Goal: Transaction & Acquisition: Obtain resource

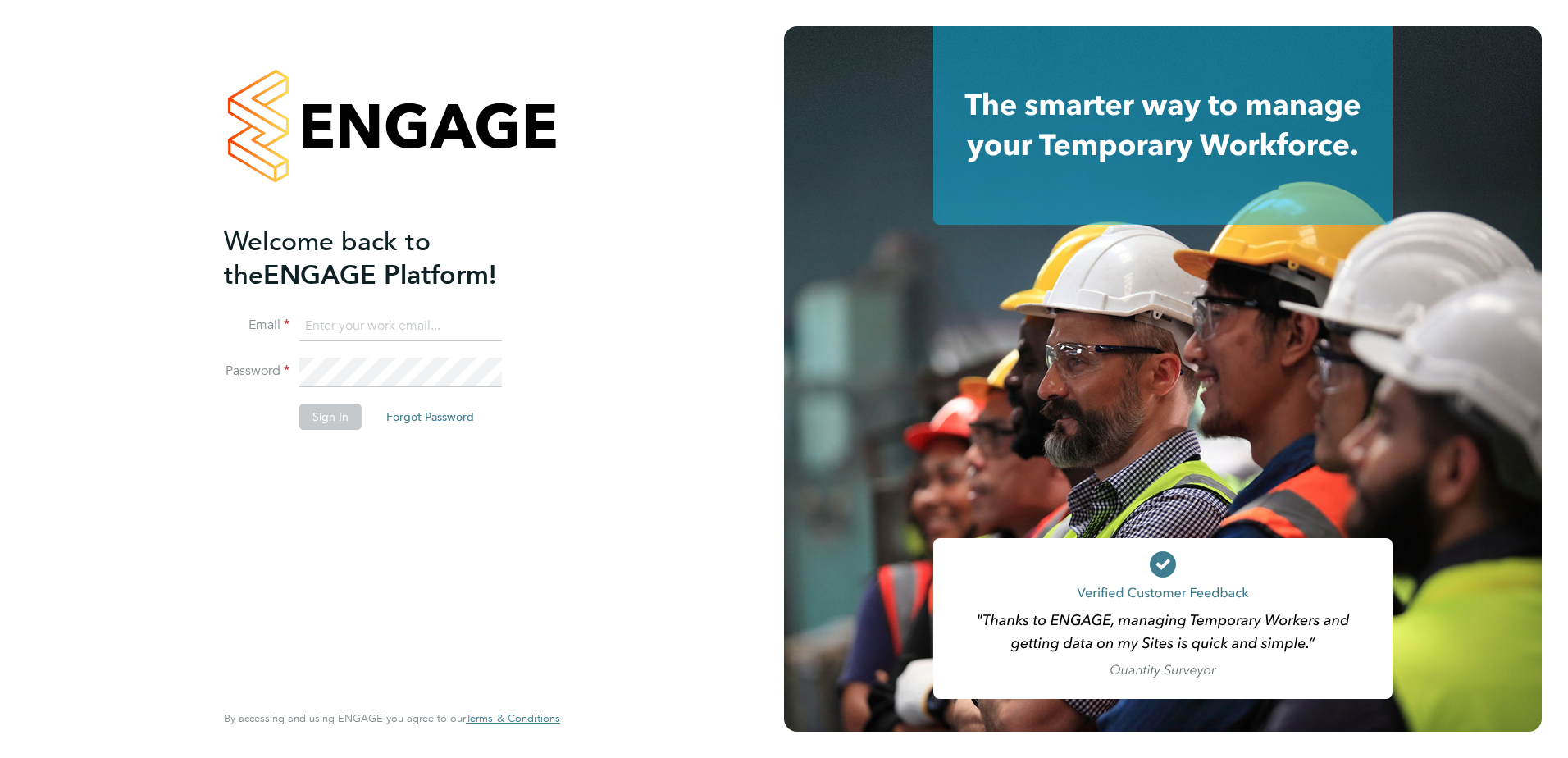
type input "creditcontrol@skilledcareers.co.uk"
click at [332, 407] on button "Sign In" at bounding box center [331, 416] width 63 height 26
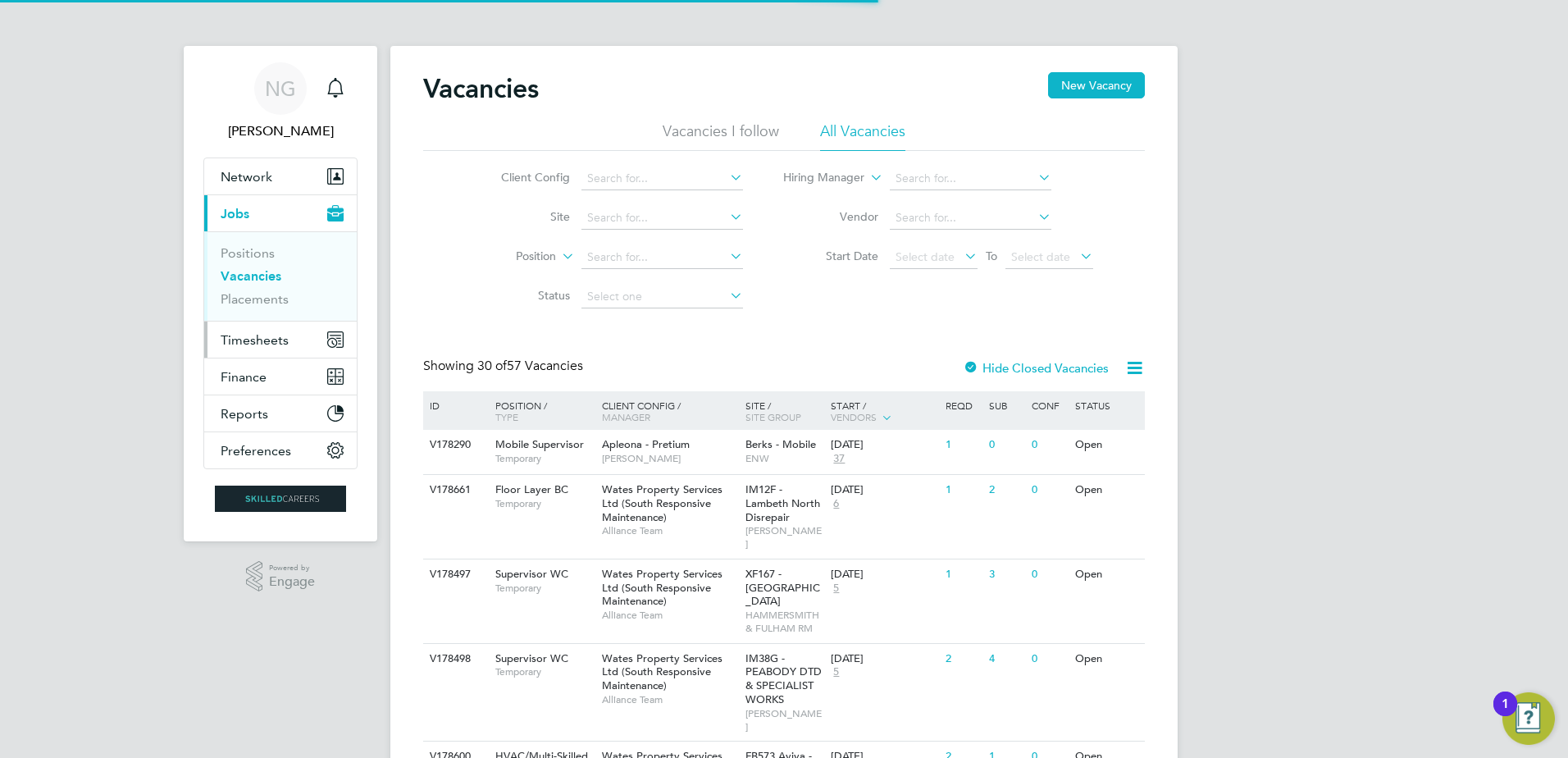
click at [266, 341] on span "Timesheets" at bounding box center [254, 340] width 69 height 16
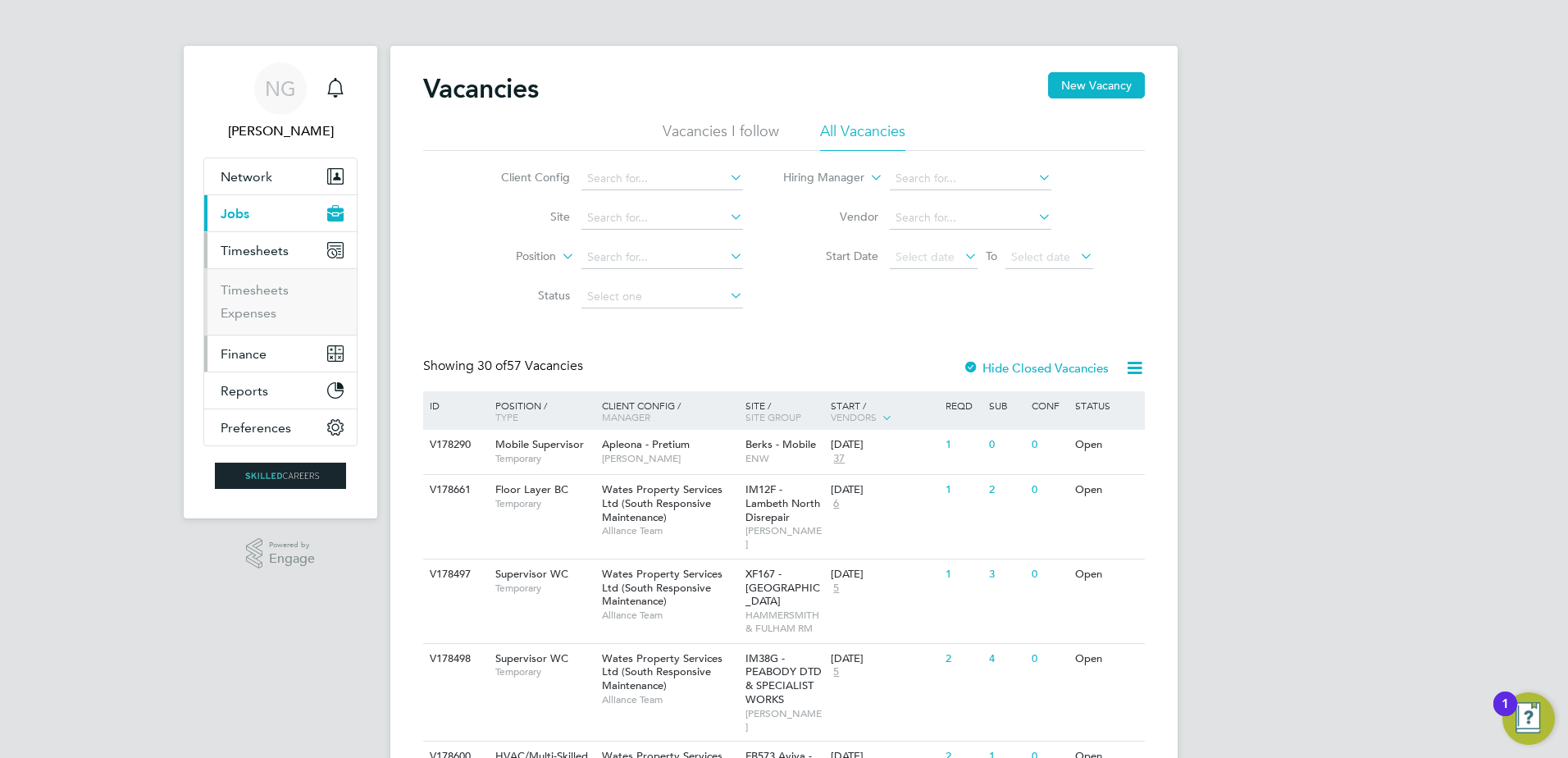
click at [259, 352] on span "Finance" at bounding box center [243, 355] width 46 height 16
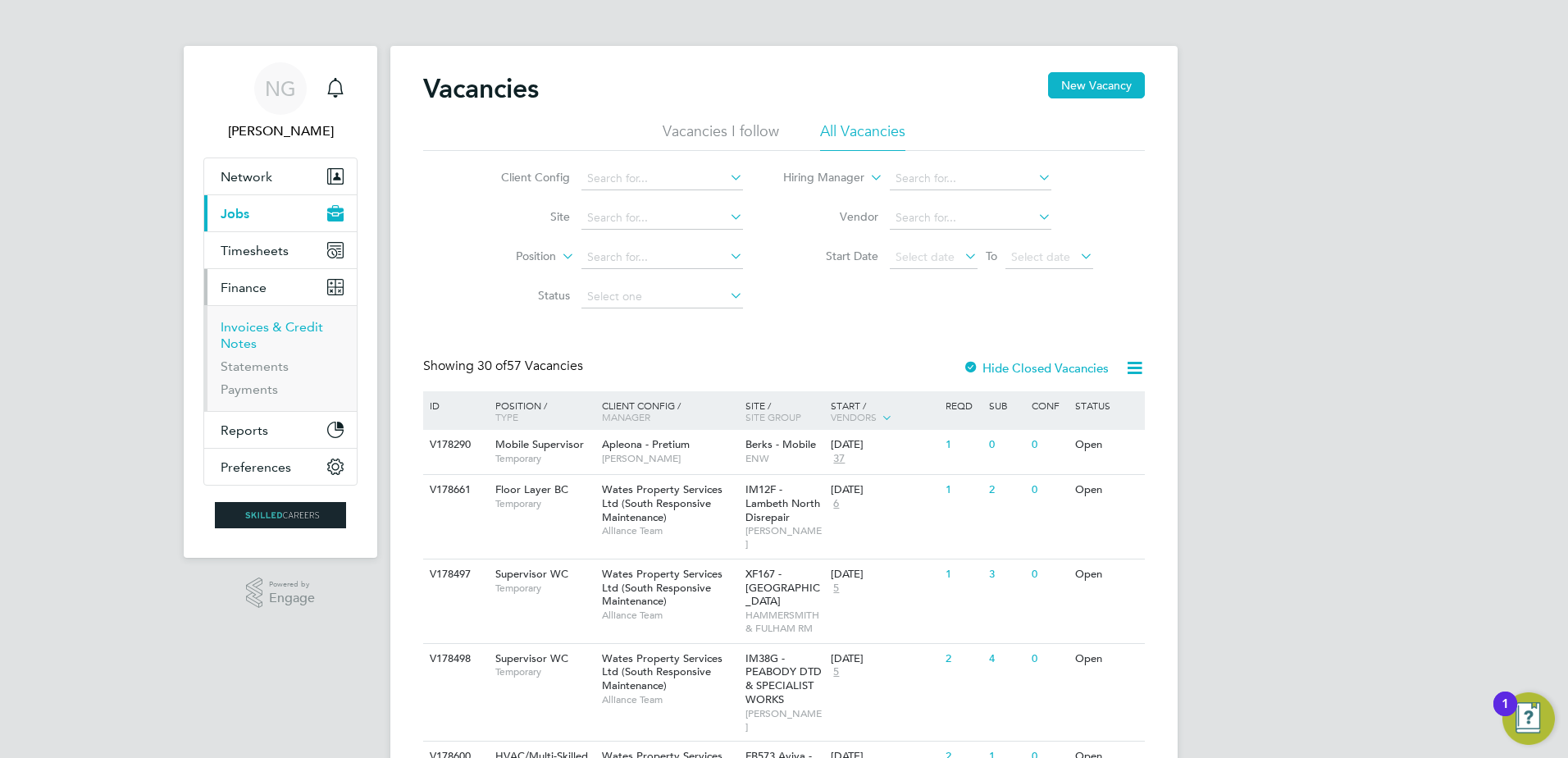
click at [262, 330] on link "Invoices & Credit Notes" at bounding box center [271, 335] width 103 height 32
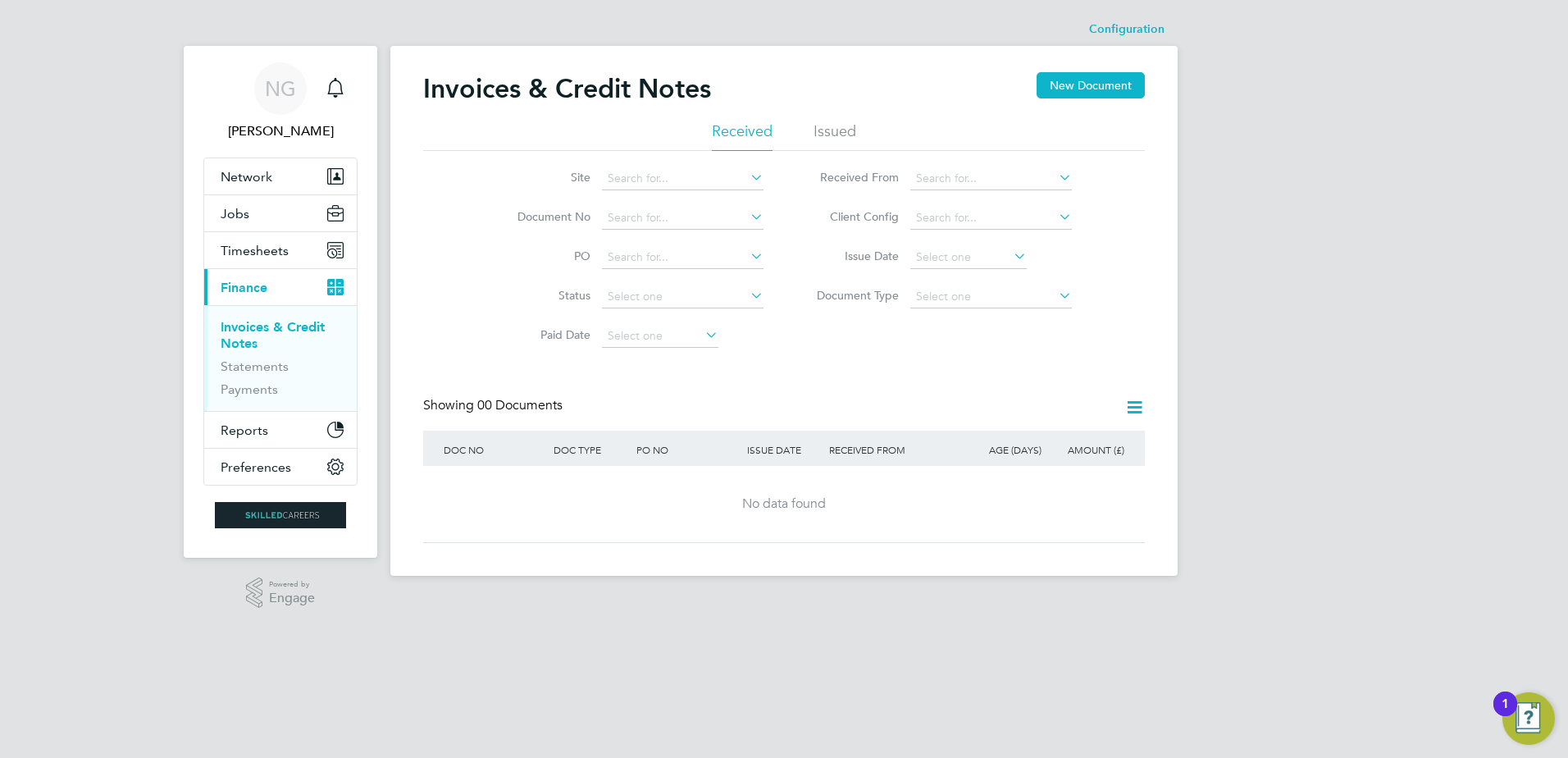
click at [823, 140] on li "Issued" at bounding box center [835, 136] width 43 height 29
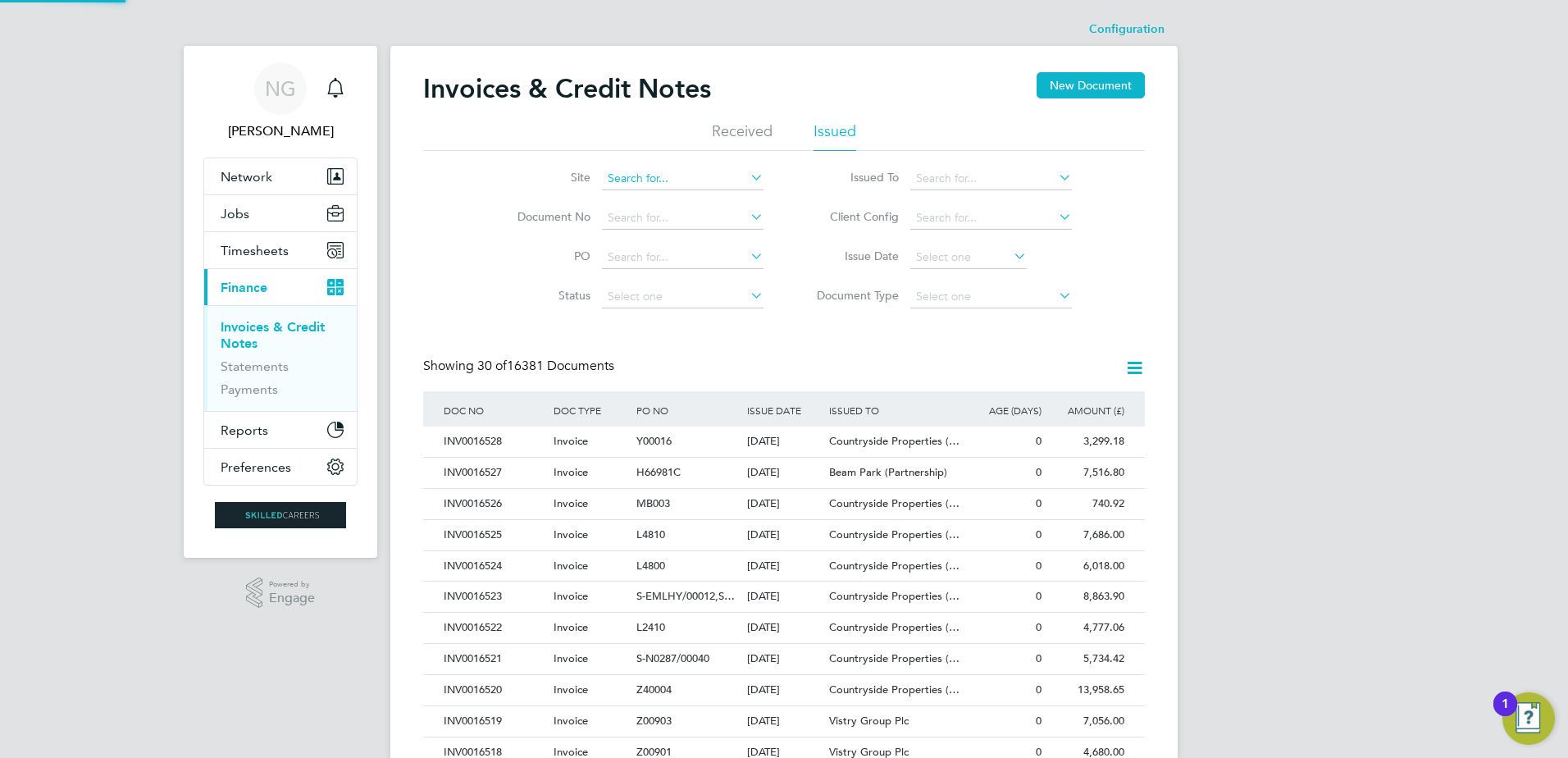
click at [692, 176] on input at bounding box center [682, 178] width 161 height 23
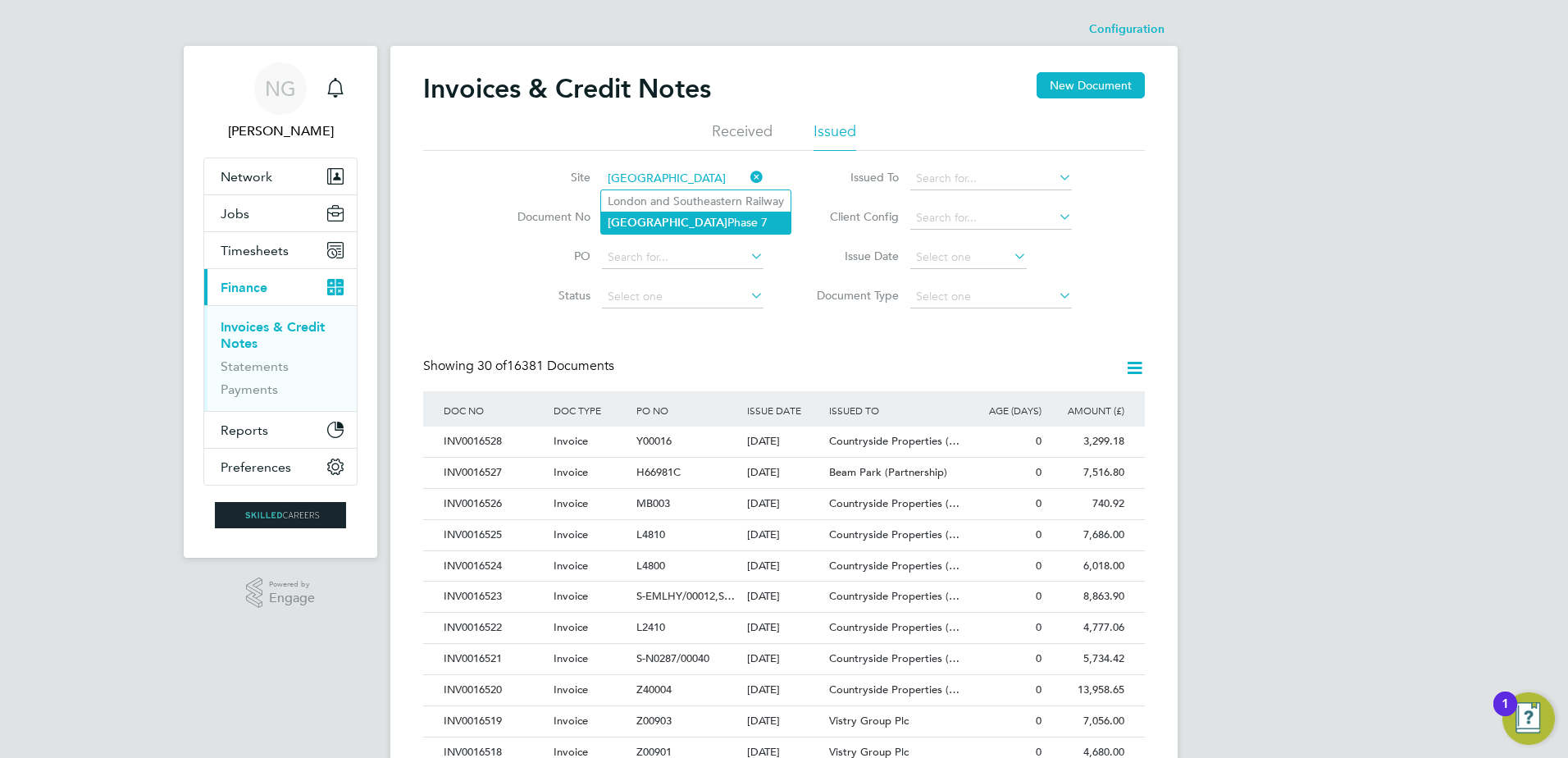
click at [695, 215] on li "Rochester Phase 7" at bounding box center [696, 222] width 190 height 23
type input "Rochester Phase 7"
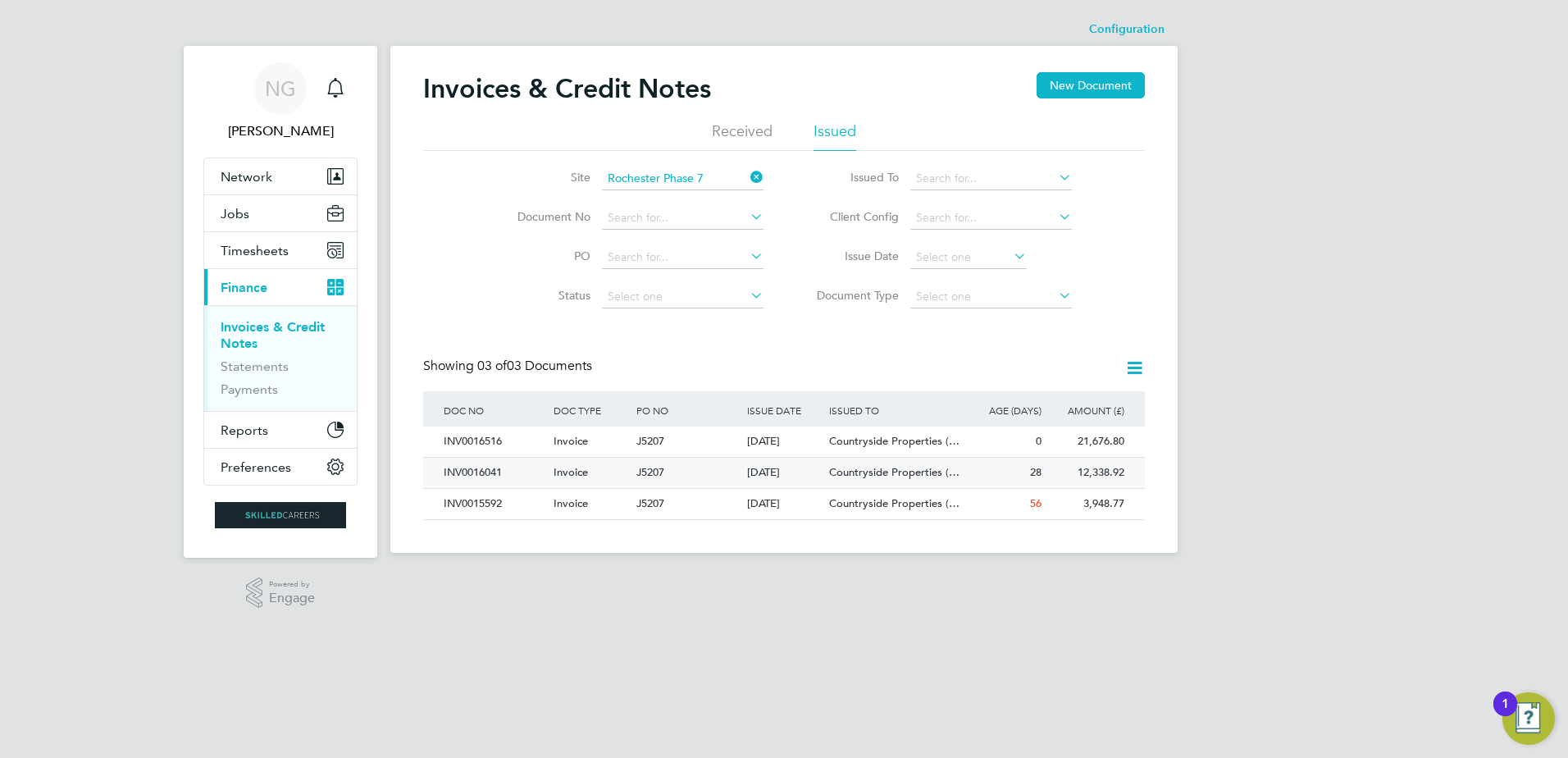
click at [929, 470] on span "Countryside Properties (…" at bounding box center [894, 472] width 130 height 14
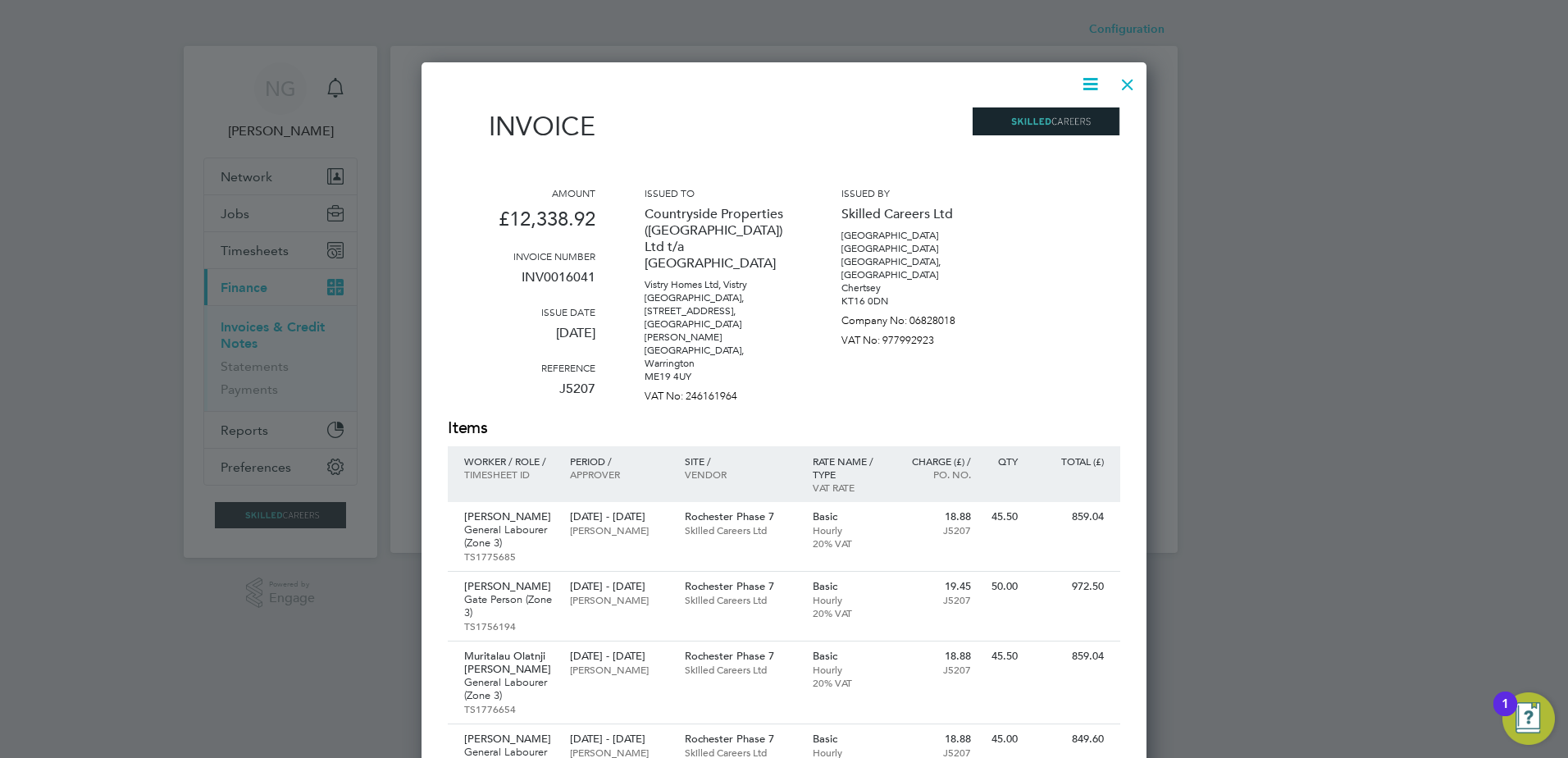
click at [1091, 83] on icon at bounding box center [1090, 83] width 21 height 21
click at [1045, 120] on li "Download Invoice" at bounding box center [1041, 122] width 114 height 23
click at [1124, 83] on div at bounding box center [1128, 80] width 29 height 29
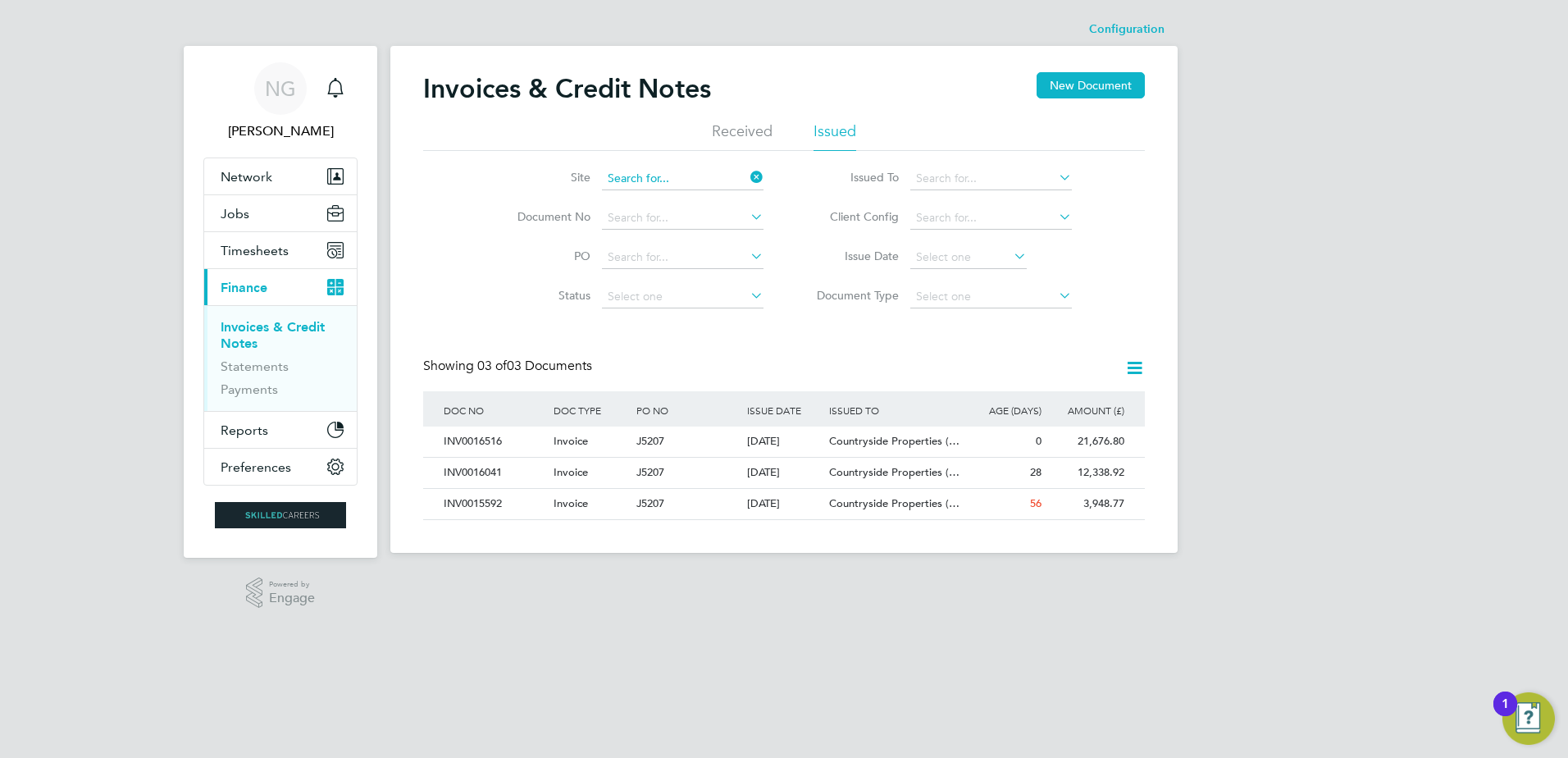
click at [726, 177] on input at bounding box center [682, 178] width 161 height 23
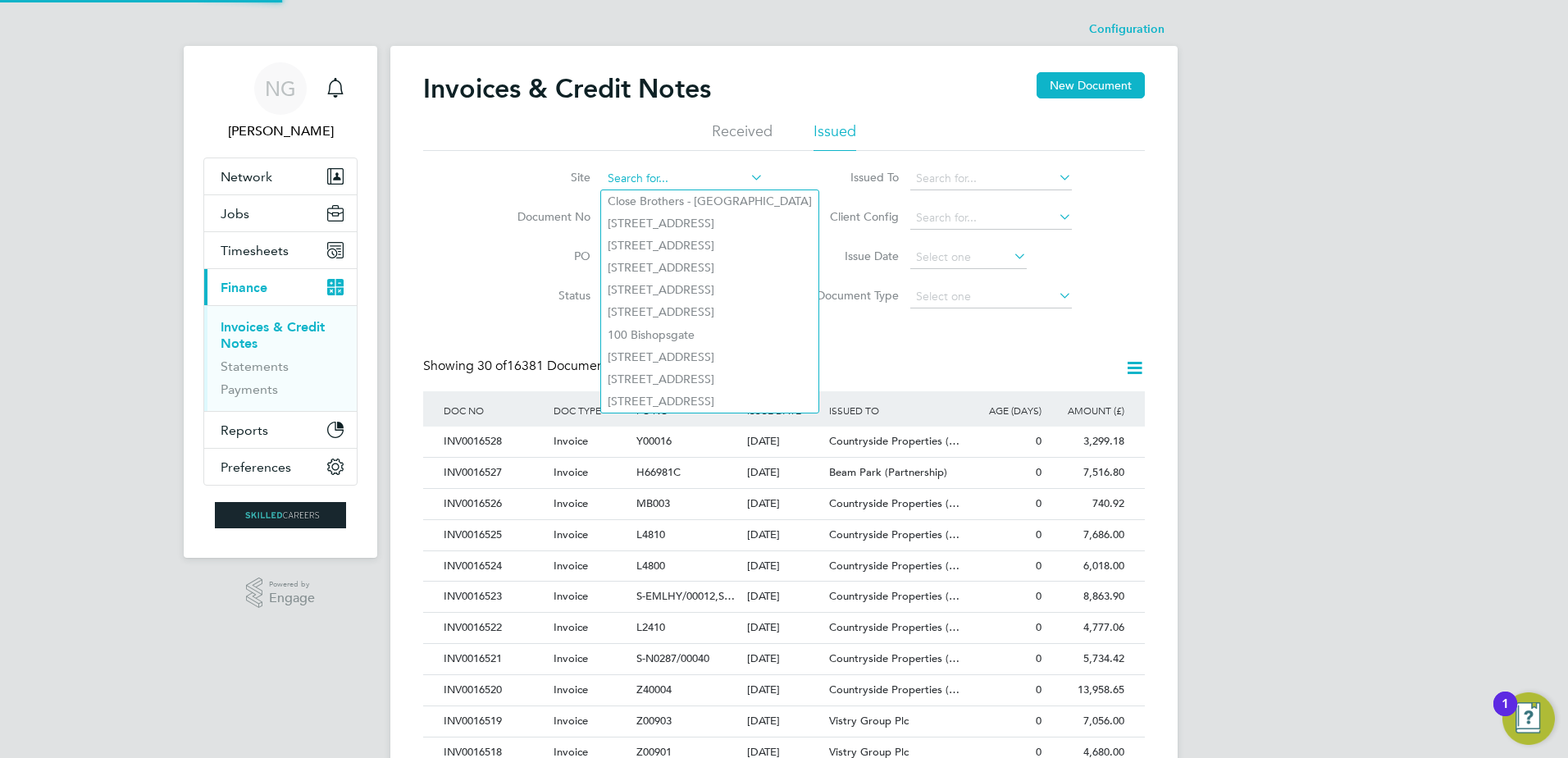
paste input "INV0016057"
type input "INV0016057"
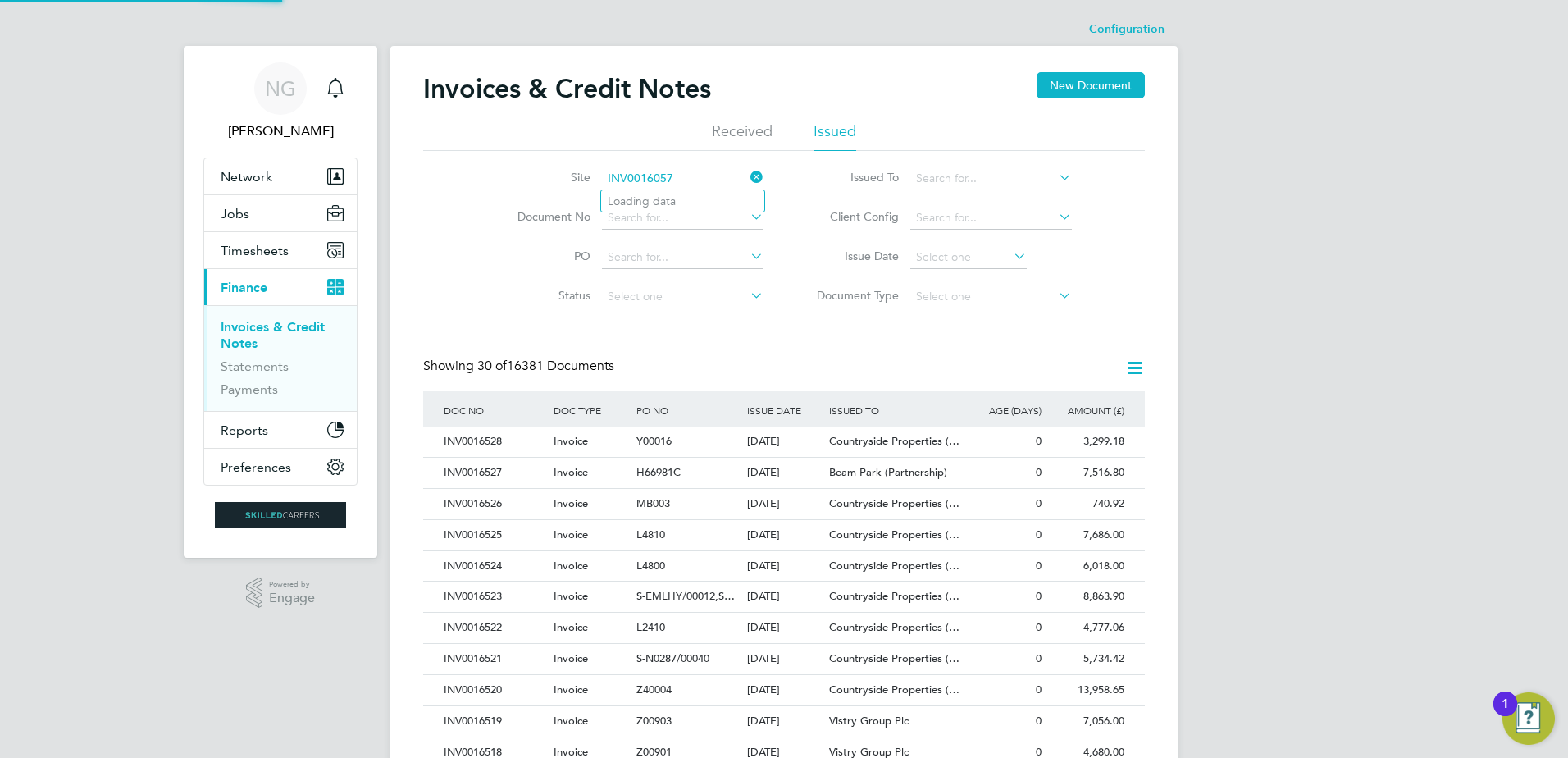
scroll to position [31, 112]
click at [701, 176] on input "INV0016057" at bounding box center [682, 178] width 161 height 23
drag, startPoint x: 670, startPoint y: 177, endPoint x: 482, endPoint y: 185, distance: 188.2
click at [482, 185] on li "Site INV0016057" at bounding box center [629, 179] width 308 height 39
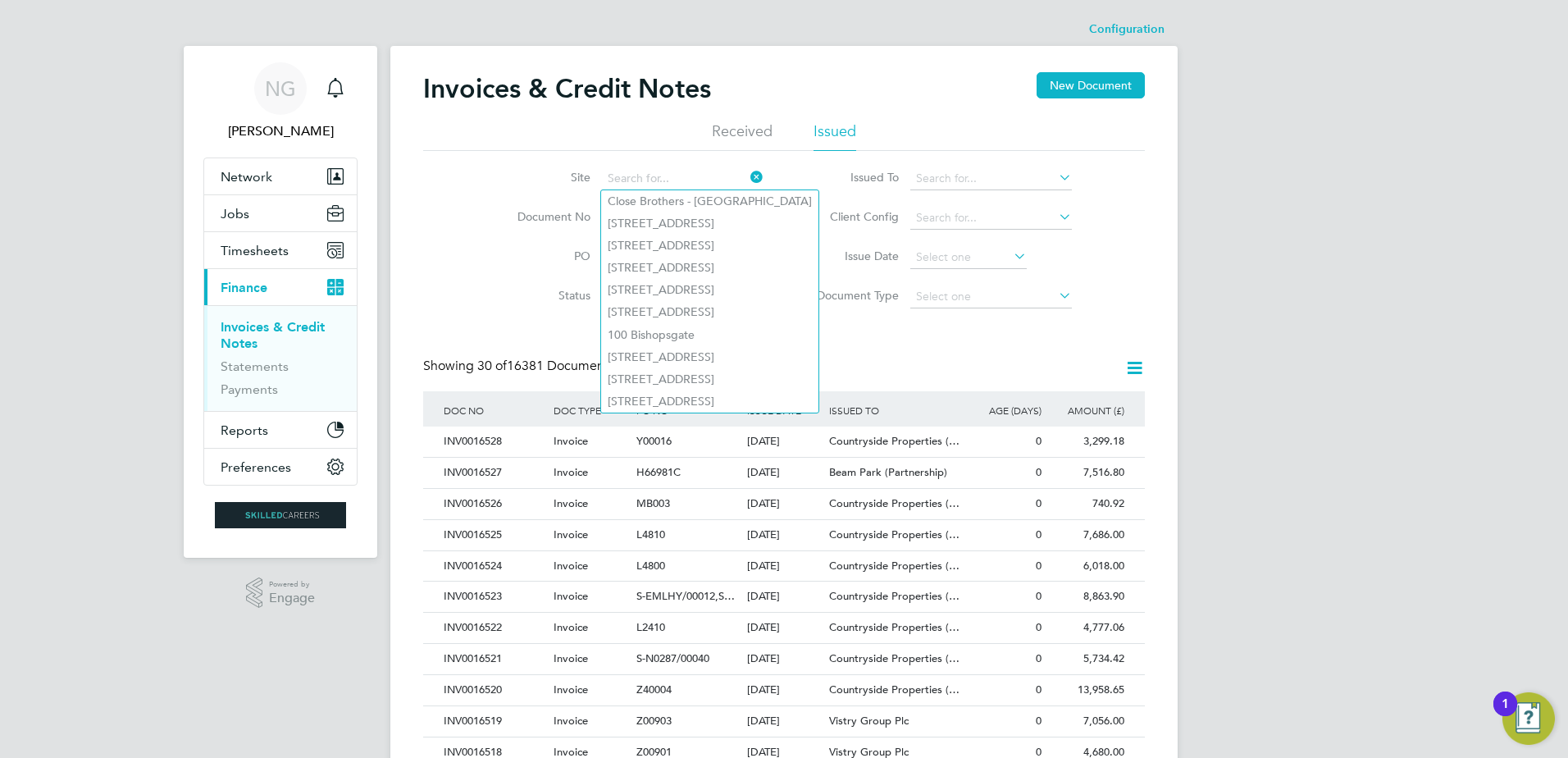
click at [784, 254] on li "Issue Date" at bounding box center [938, 258] width 308 height 39
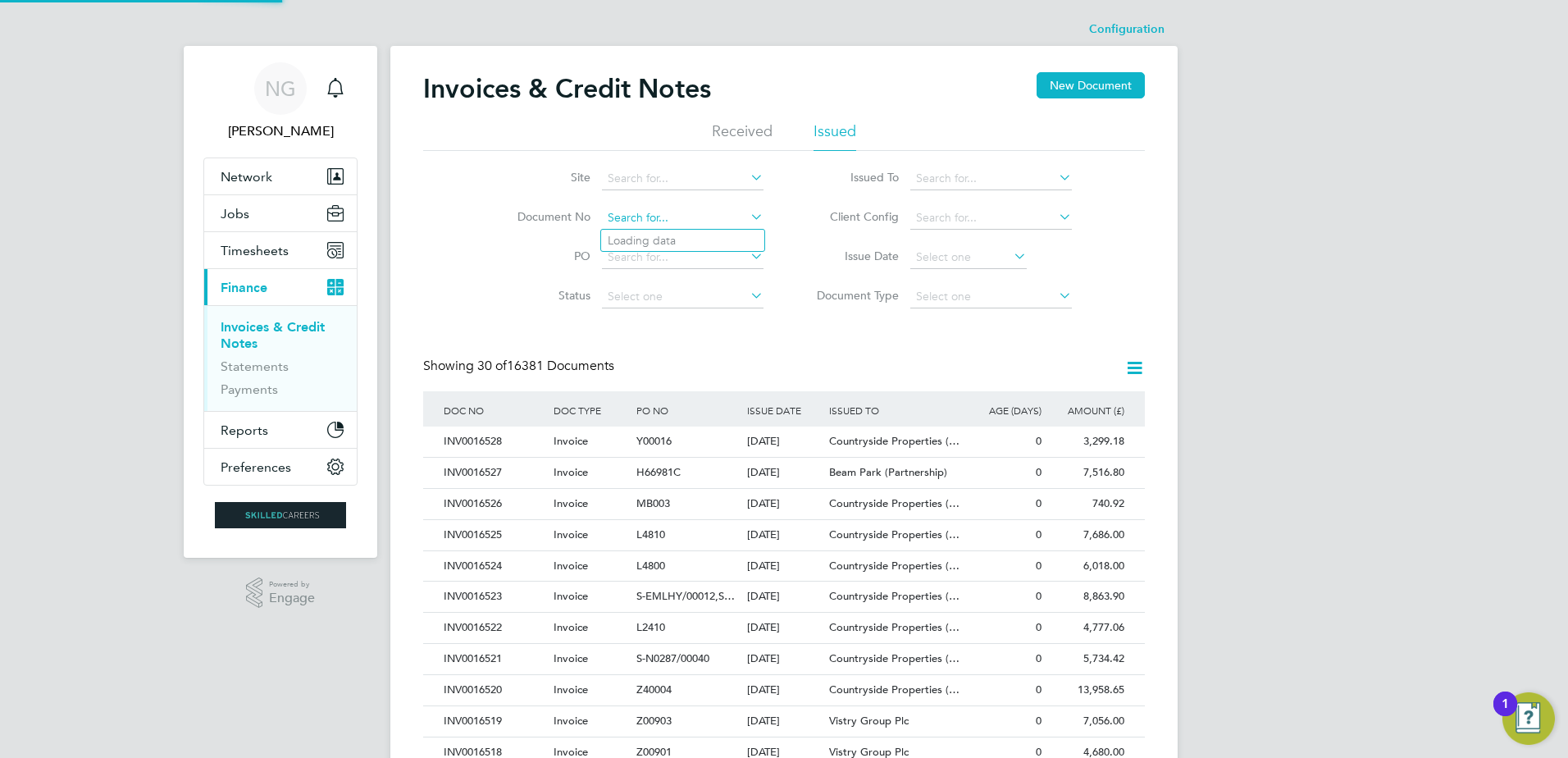
click at [682, 221] on input at bounding box center [682, 217] width 161 height 23
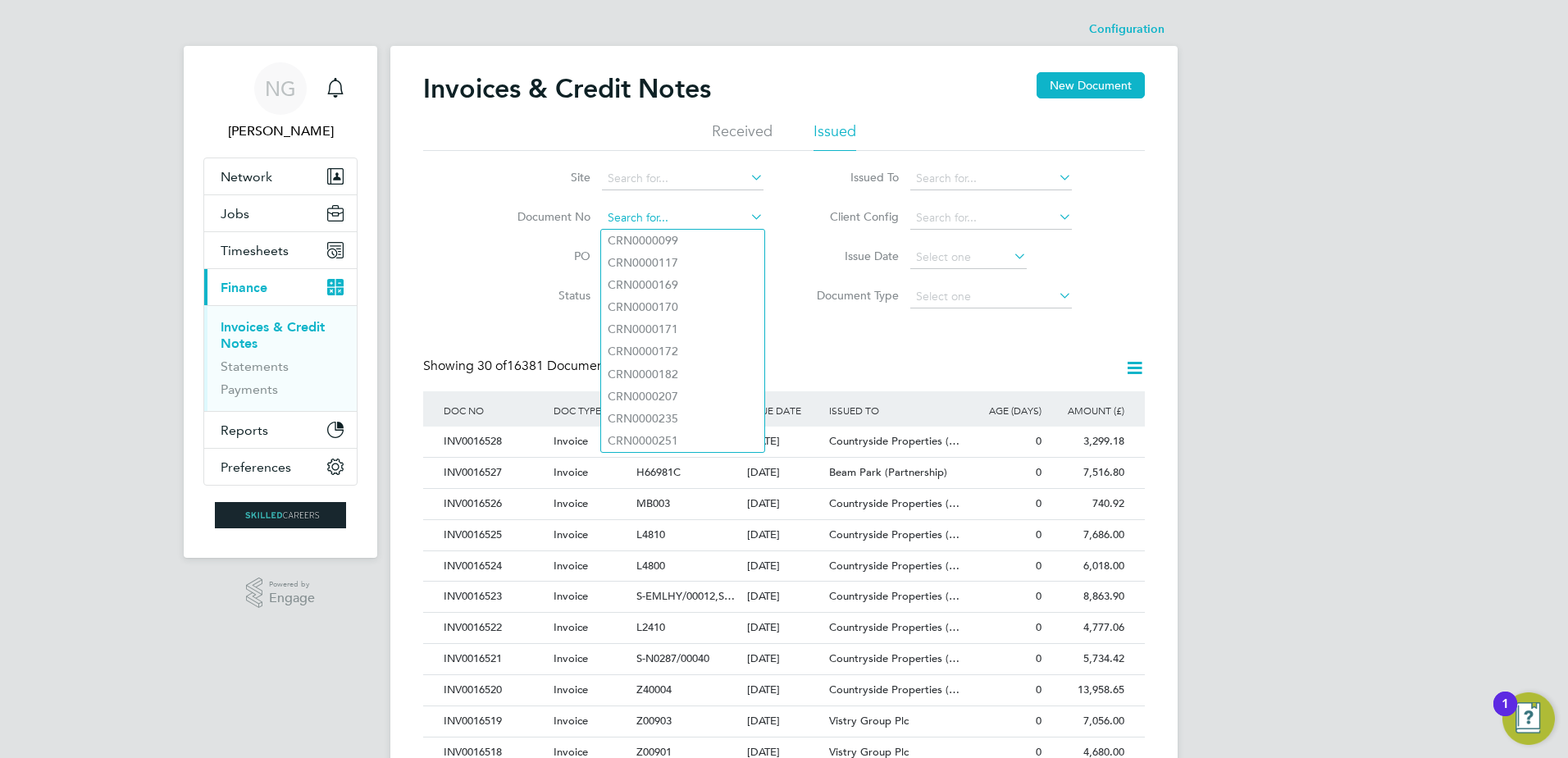
paste input "INV0016057"
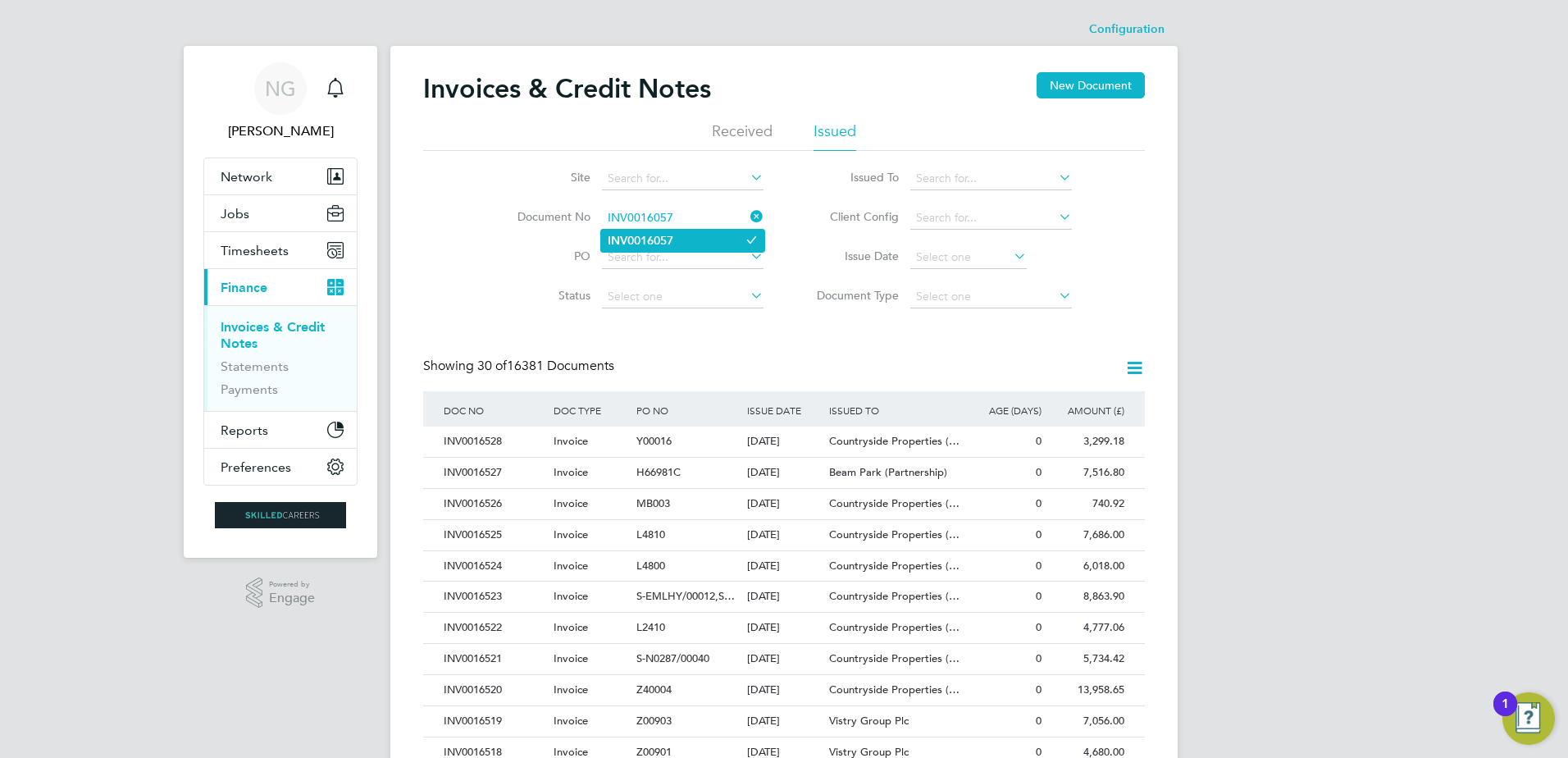
type input "INV0016057"
click at [731, 244] on li "INV0016057" at bounding box center [682, 241] width 163 height 23
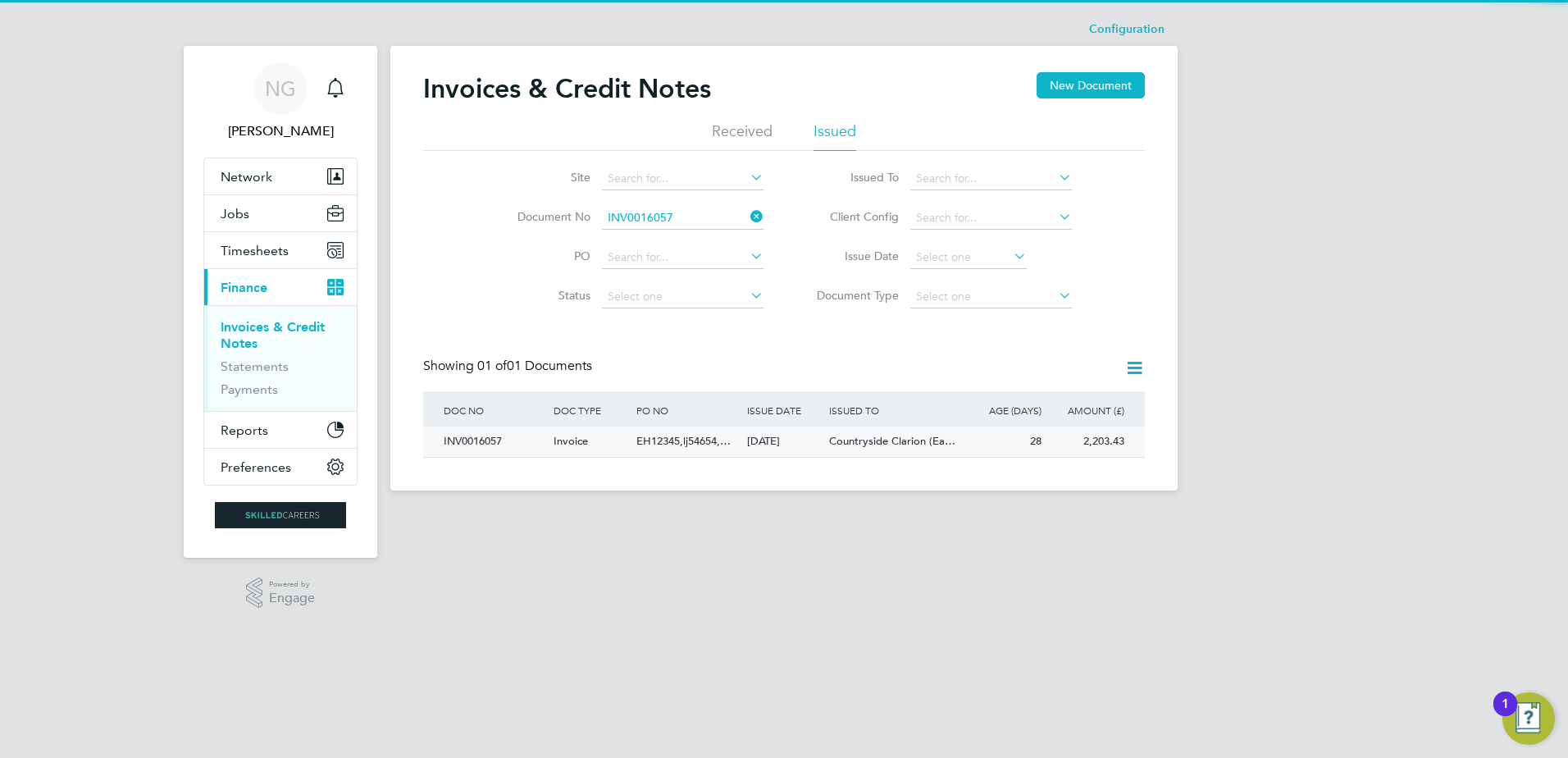
click at [981, 437] on div "28" at bounding box center [1004, 442] width 83 height 30
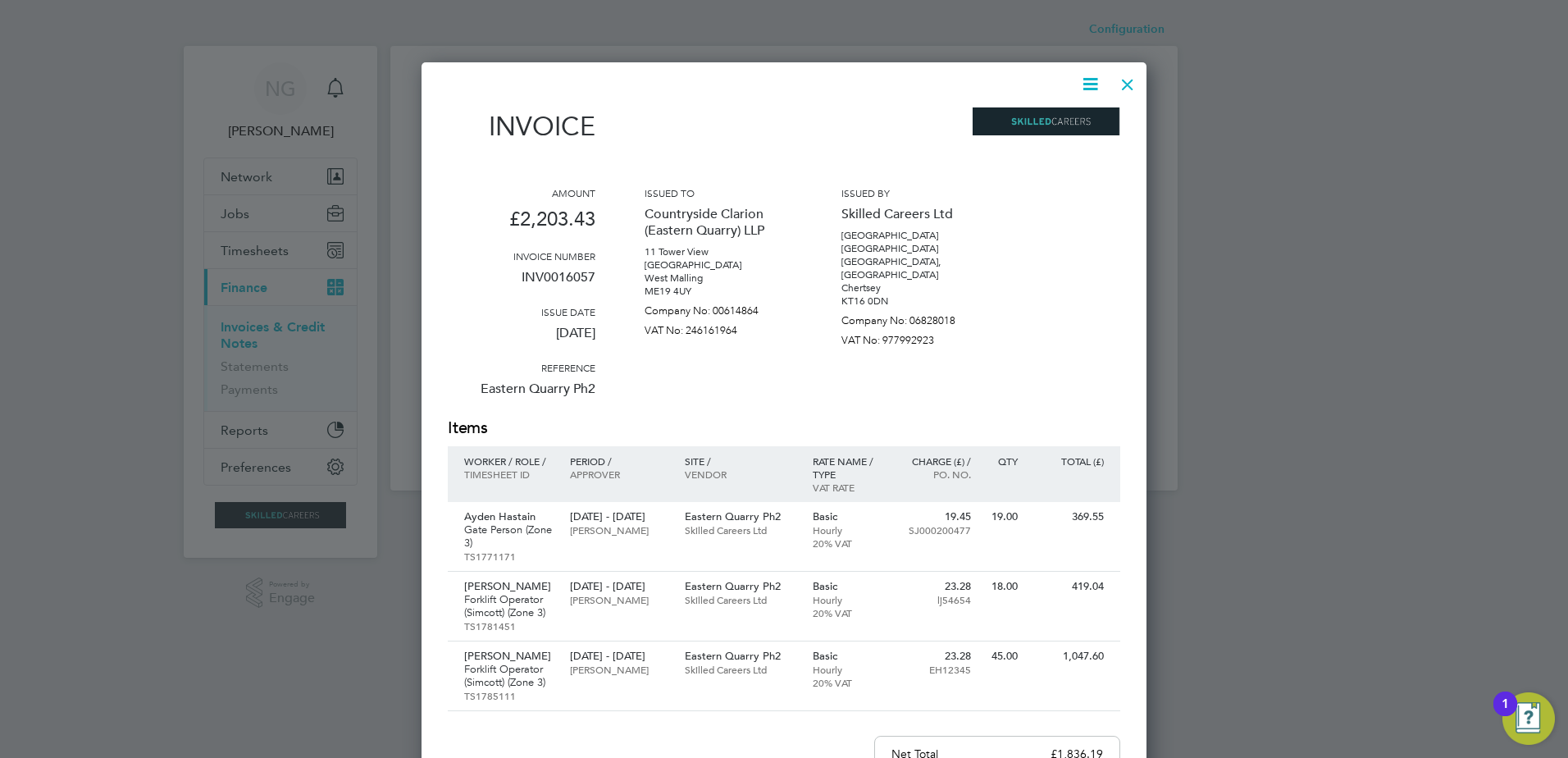
click at [1096, 82] on icon at bounding box center [1090, 83] width 21 height 21
click at [1034, 120] on li "Download Invoice" at bounding box center [1041, 122] width 114 height 23
